Goal: Task Accomplishment & Management: Complete application form

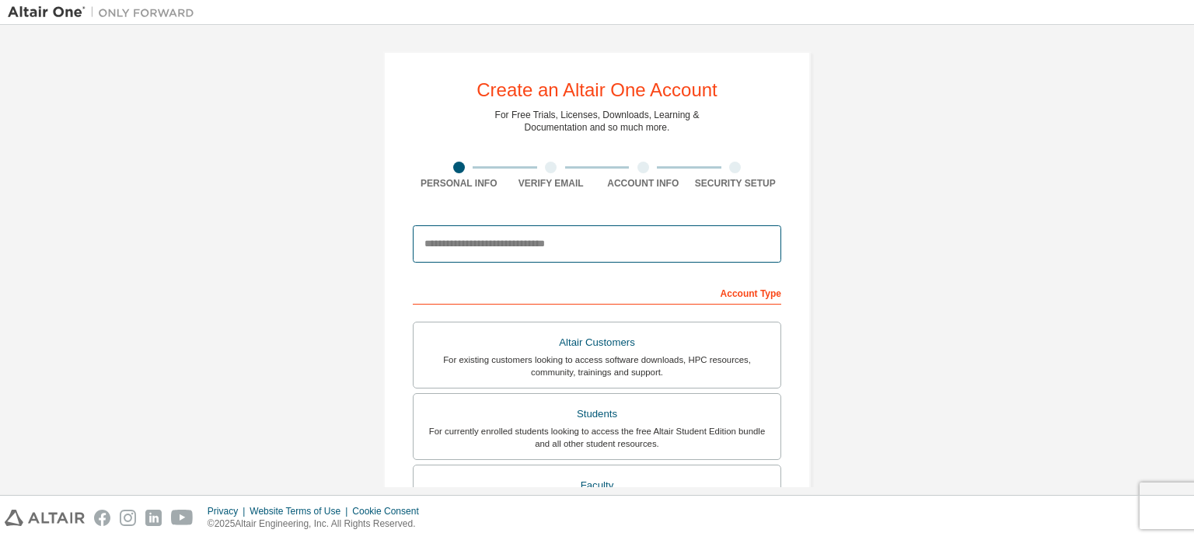
click at [547, 253] on input "email" at bounding box center [597, 243] width 369 height 37
type input "**********"
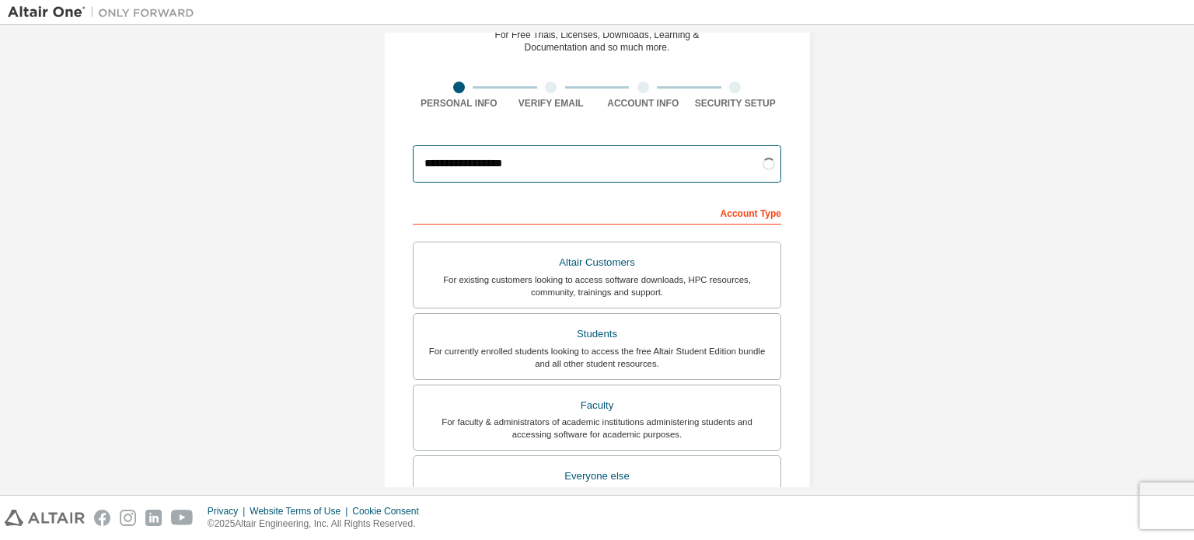
scroll to position [78, 0]
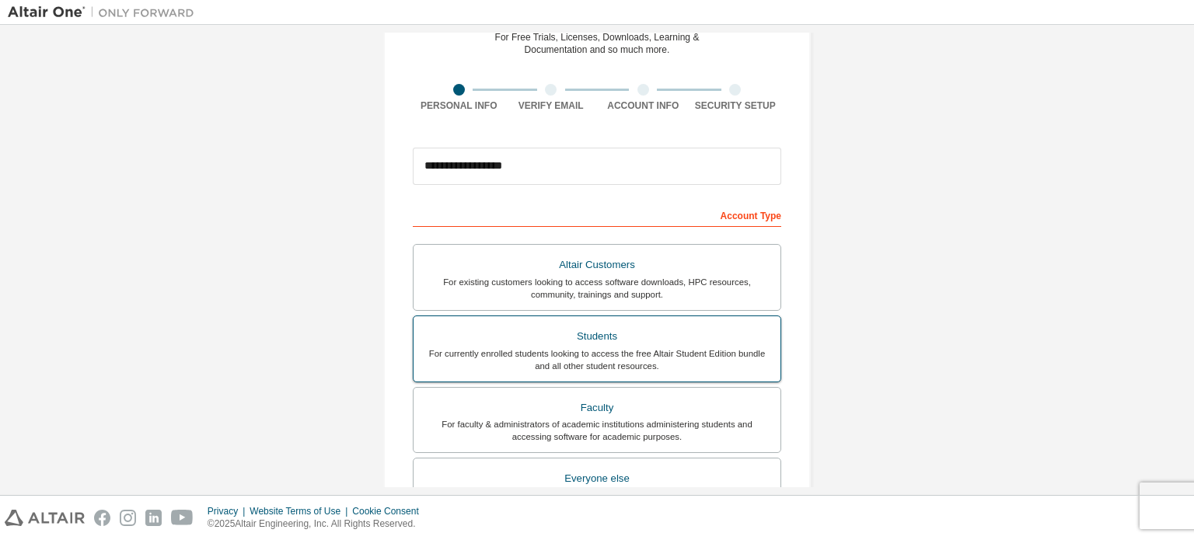
click at [643, 363] on div "For currently enrolled students looking to access the free Altair Student Editi…" at bounding box center [597, 360] width 348 height 25
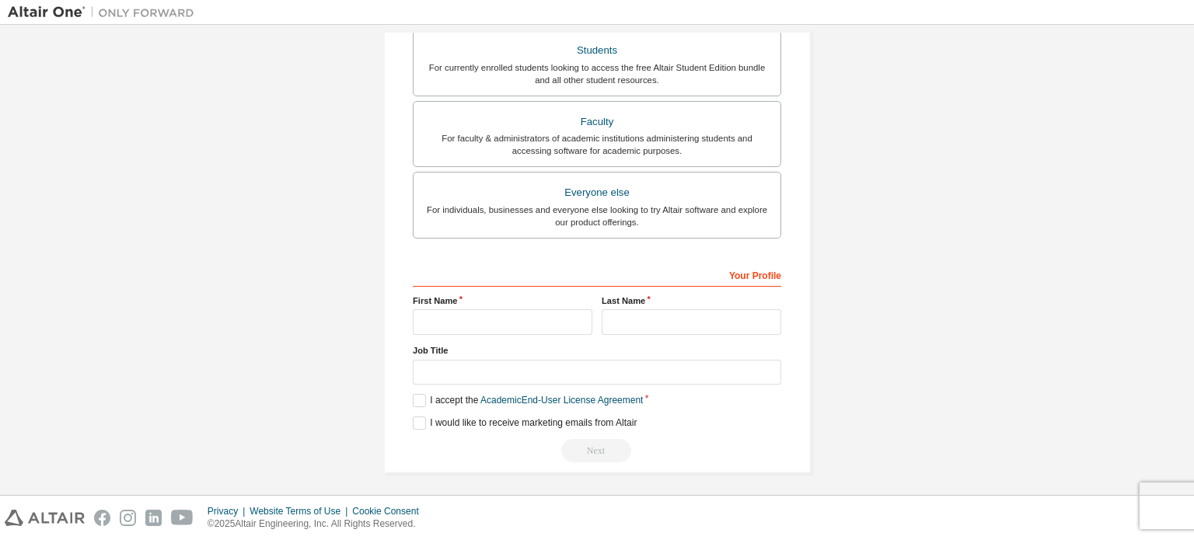
scroll to position [365, 0]
click at [442, 310] on input "text" at bounding box center [503, 322] width 180 height 26
type input "**********"
type input "****"
click at [414, 400] on label "I accept the Academic End-User License Agreement" at bounding box center [528, 399] width 230 height 13
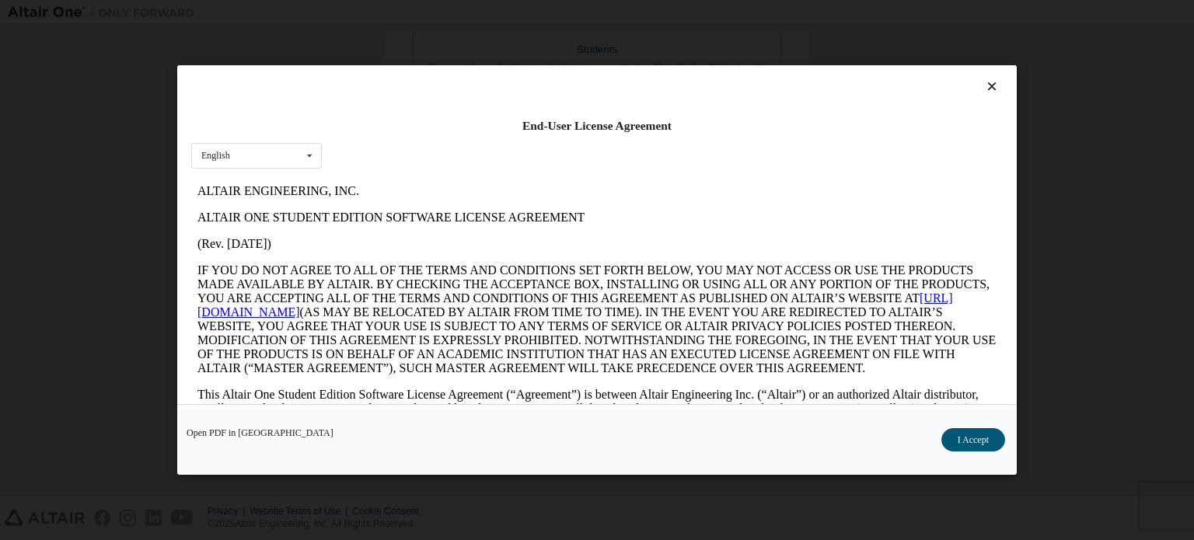
scroll to position [0, 0]
click at [968, 441] on button "I Accept" at bounding box center [974, 439] width 64 height 23
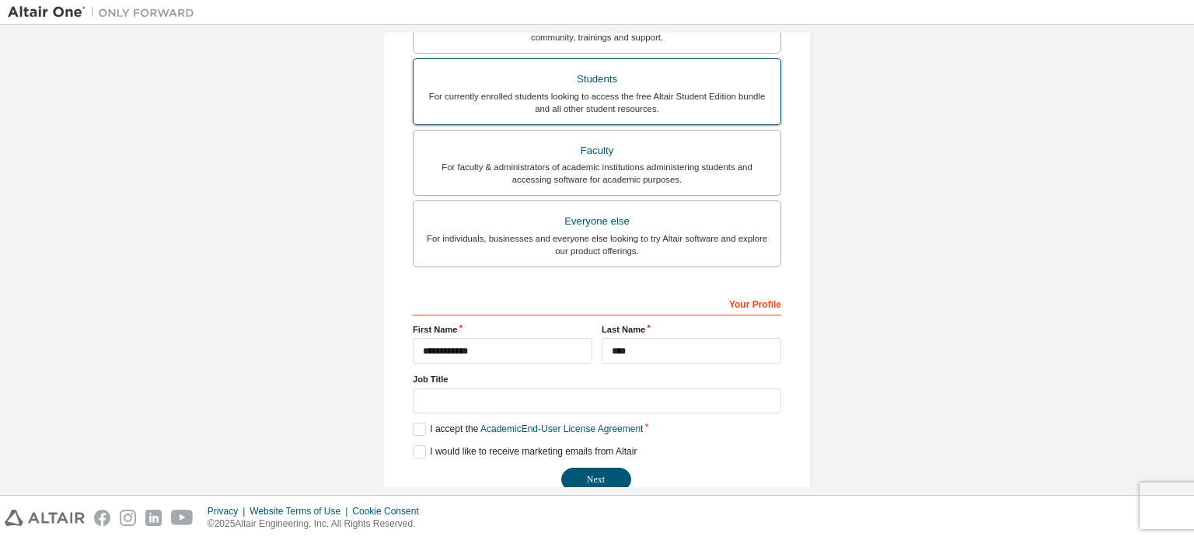
scroll to position [365, 0]
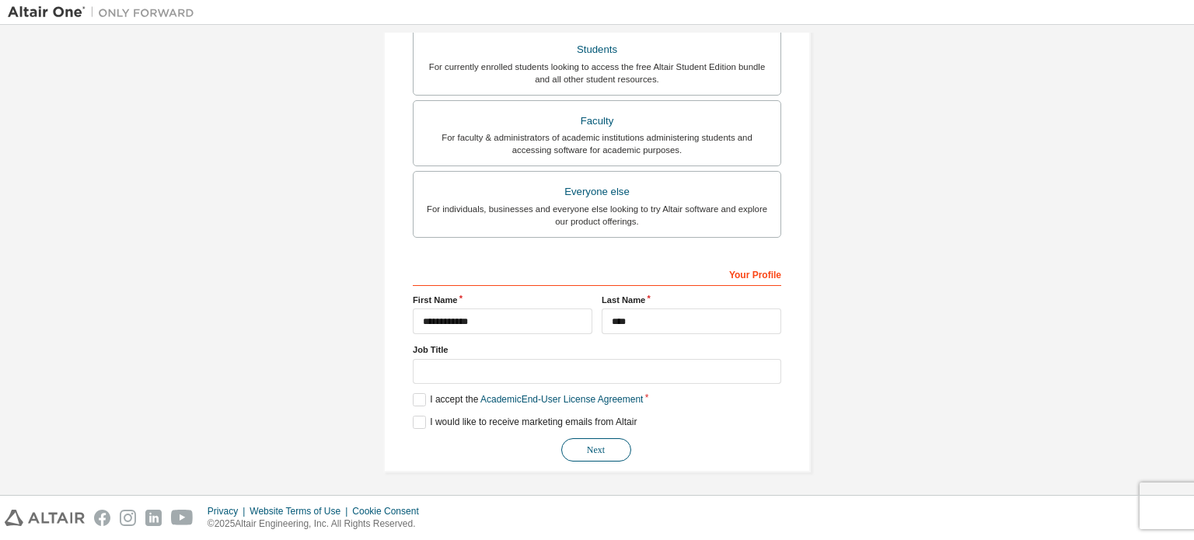
click at [578, 445] on button "Next" at bounding box center [596, 450] width 70 height 23
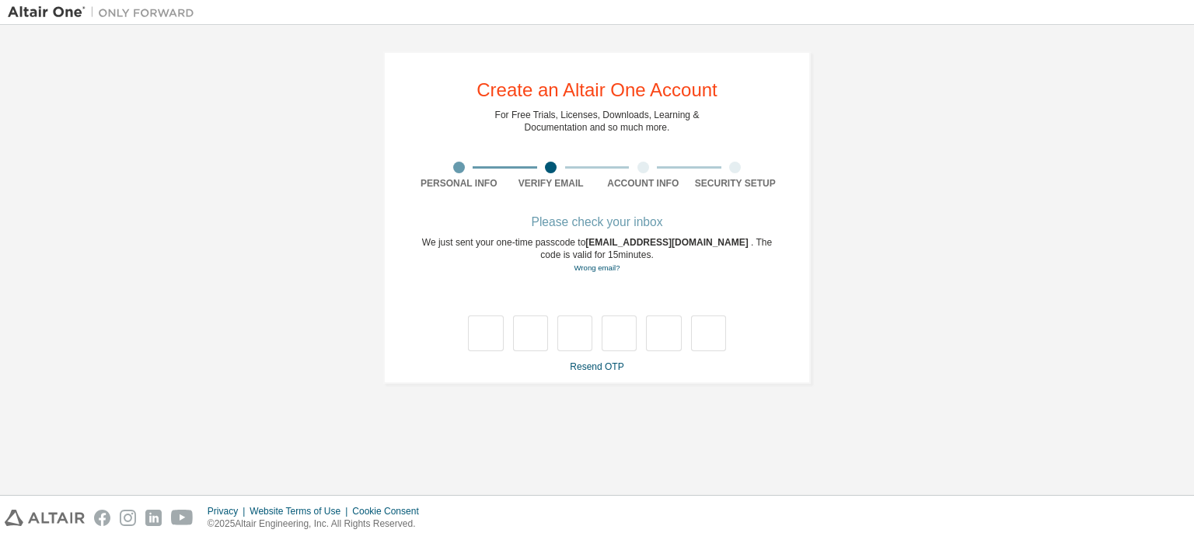
scroll to position [0, 0]
click at [481, 340] on input "text" at bounding box center [485, 334] width 35 height 36
type input "*"
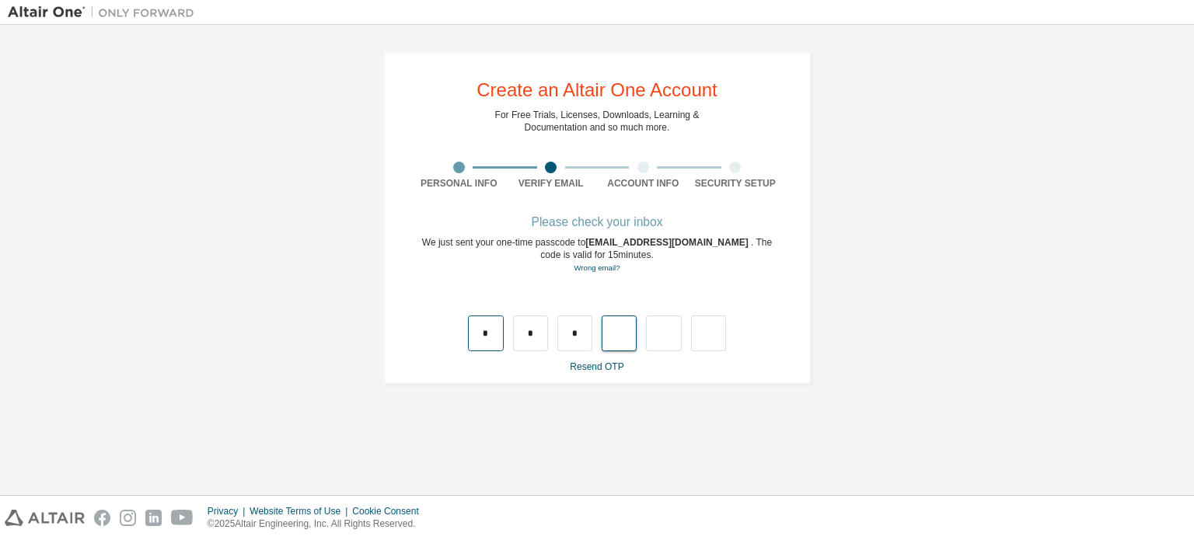
type input "*"
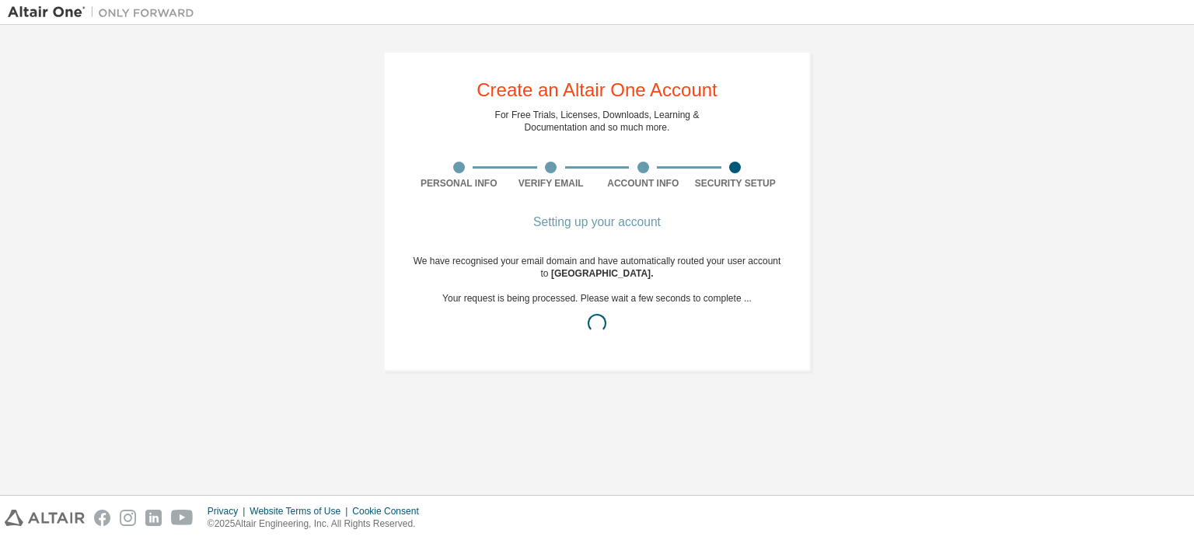
click at [702, 454] on div "Create an Altair One Account For Free Trials, Licenses, Downloads, Learning & D…" at bounding box center [597, 260] width 1179 height 455
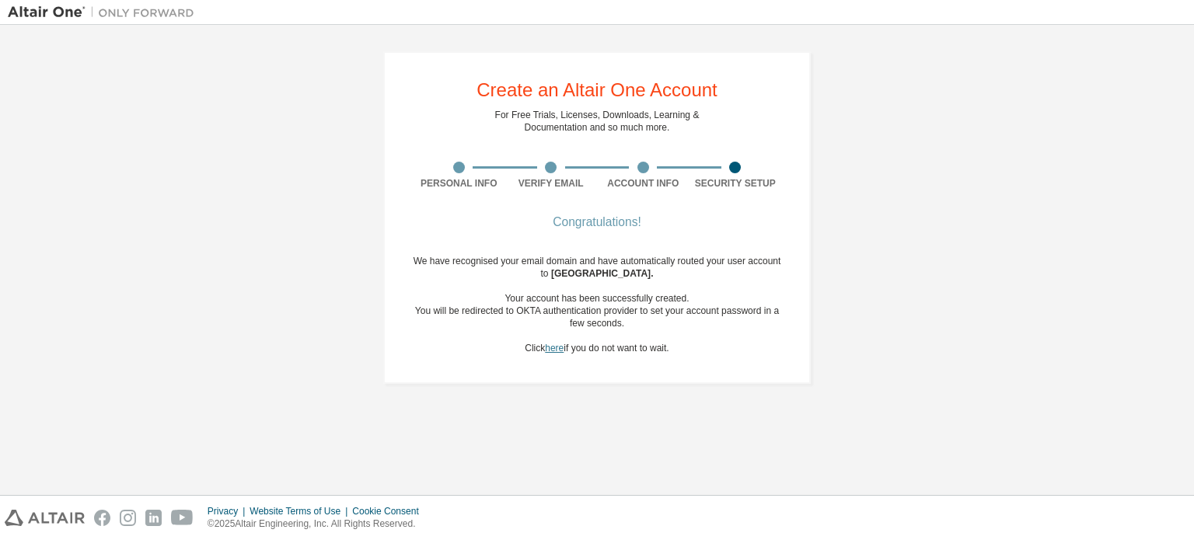
click at [558, 352] on link "here" at bounding box center [554, 348] width 19 height 11
